Goal: Information Seeking & Learning: Learn about a topic

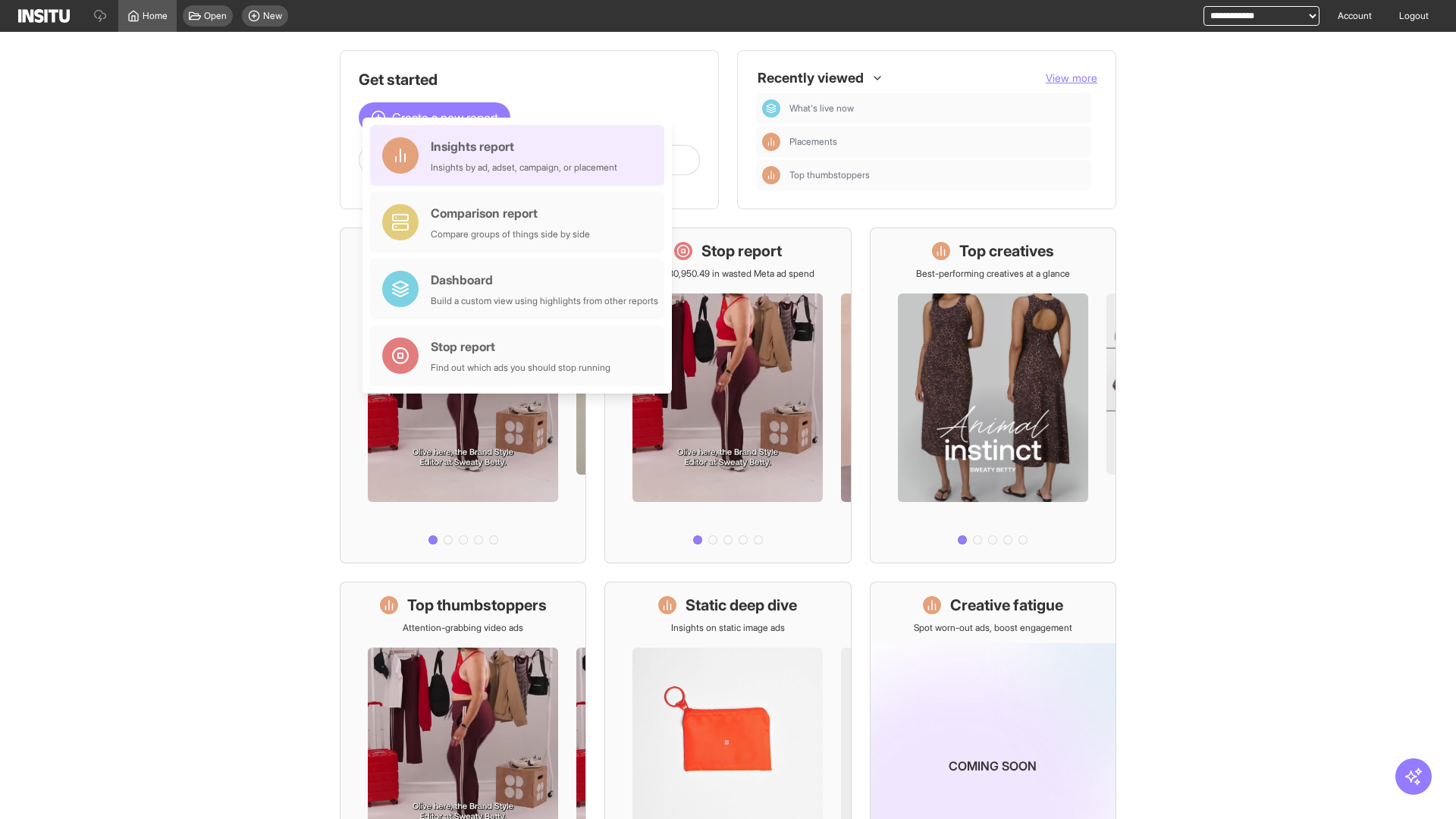
click at [521, 156] on div "Insights report Insights by ad, adset, campaign, or placement" at bounding box center [523, 155] width 186 height 37
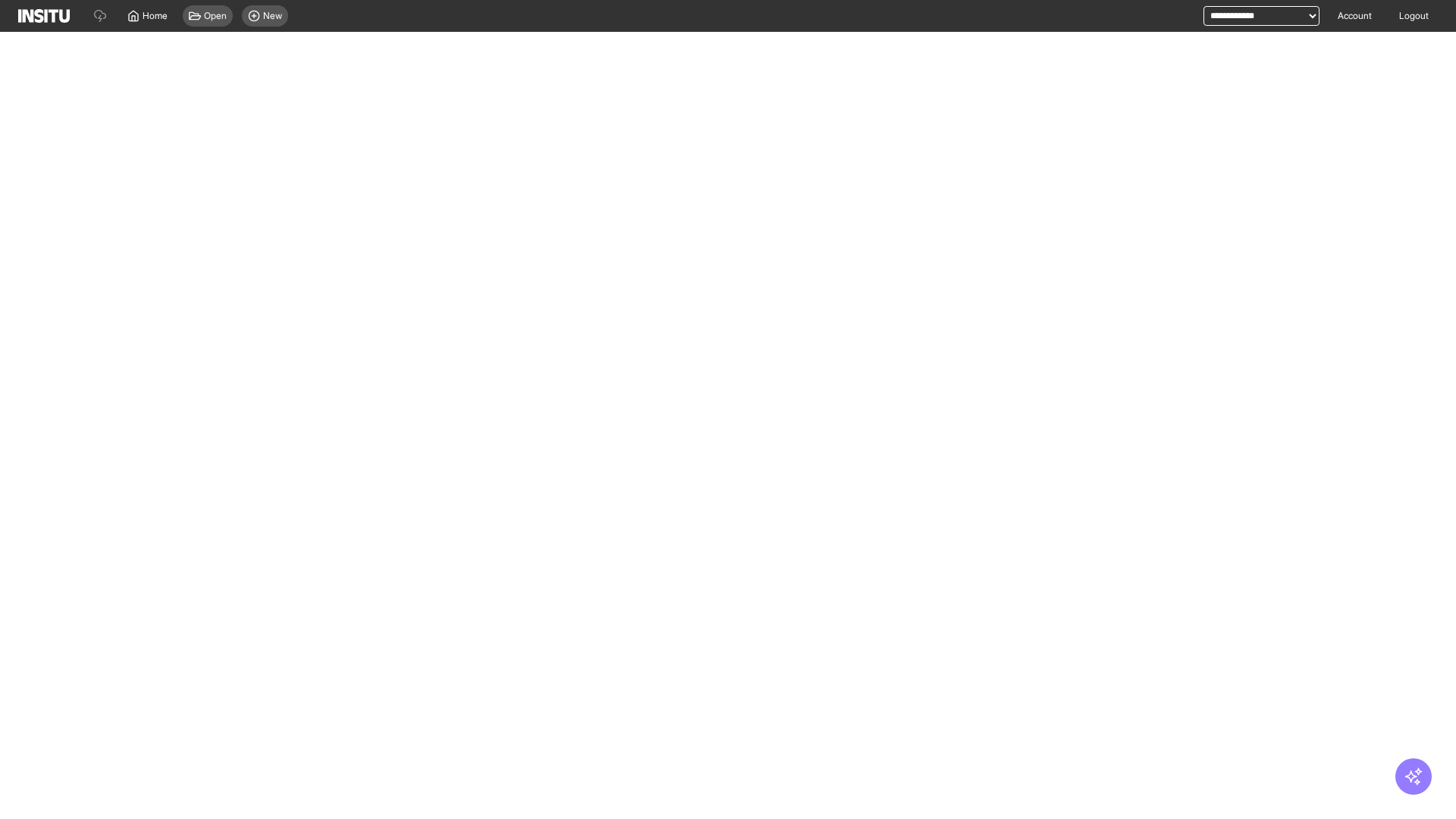
select select "**"
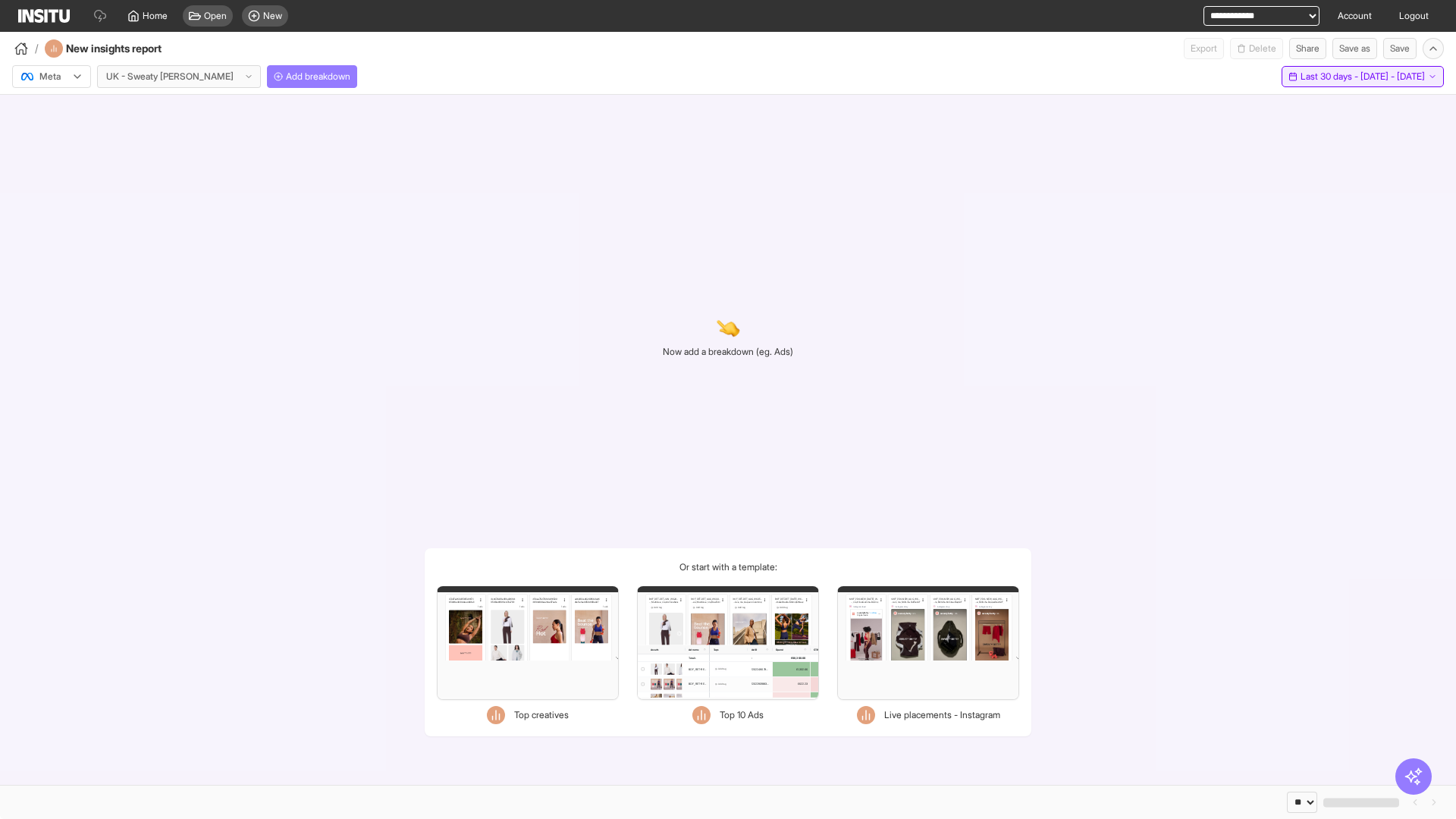
click at [1332, 77] on span "Last 30 days - [DATE] - [DATE]" at bounding box center [1362, 77] width 124 height 12
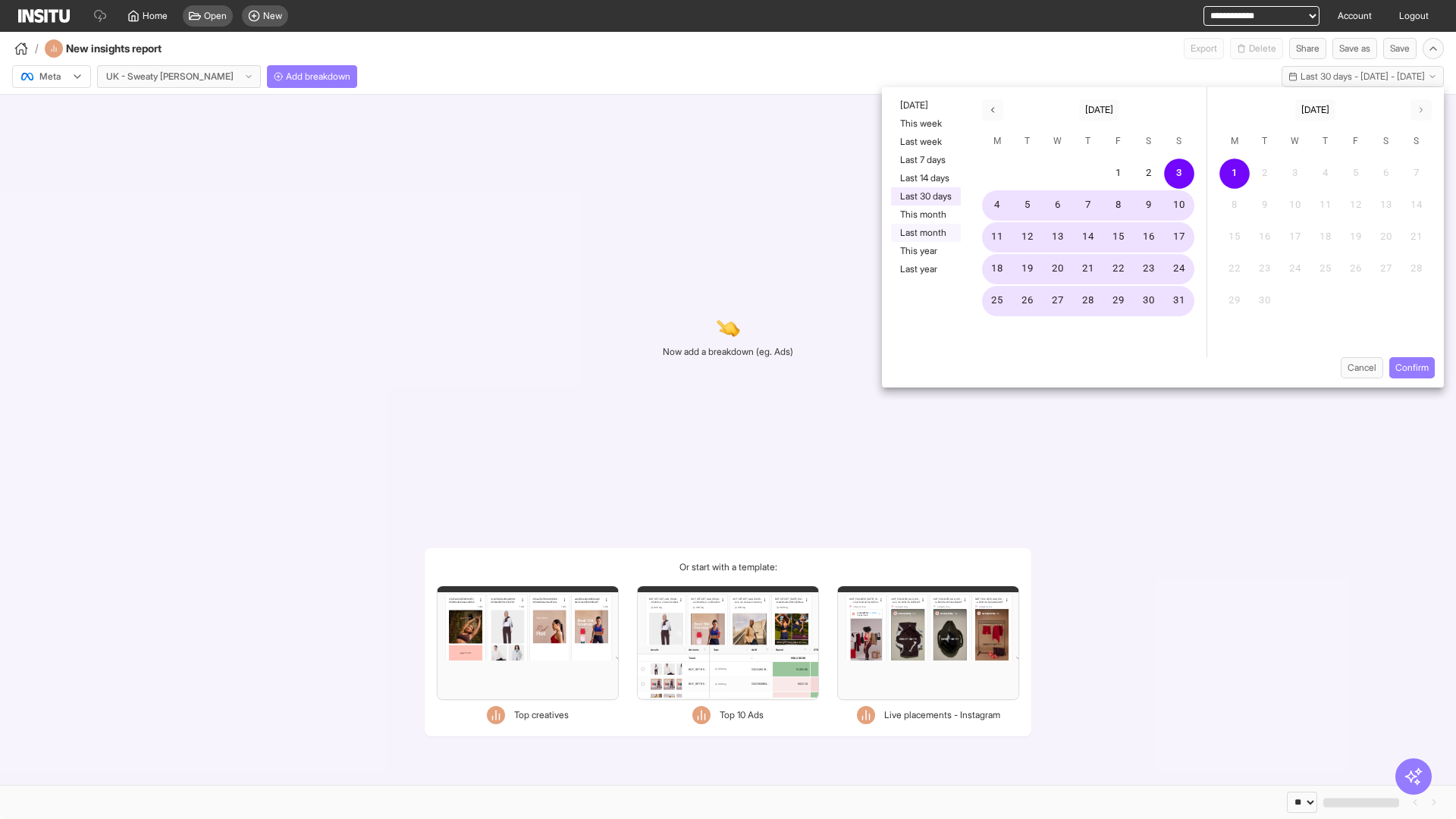
click at [924, 233] on button "Last month" at bounding box center [926, 232] width 70 height 18
